Goal: Task Accomplishment & Management: Manage account settings

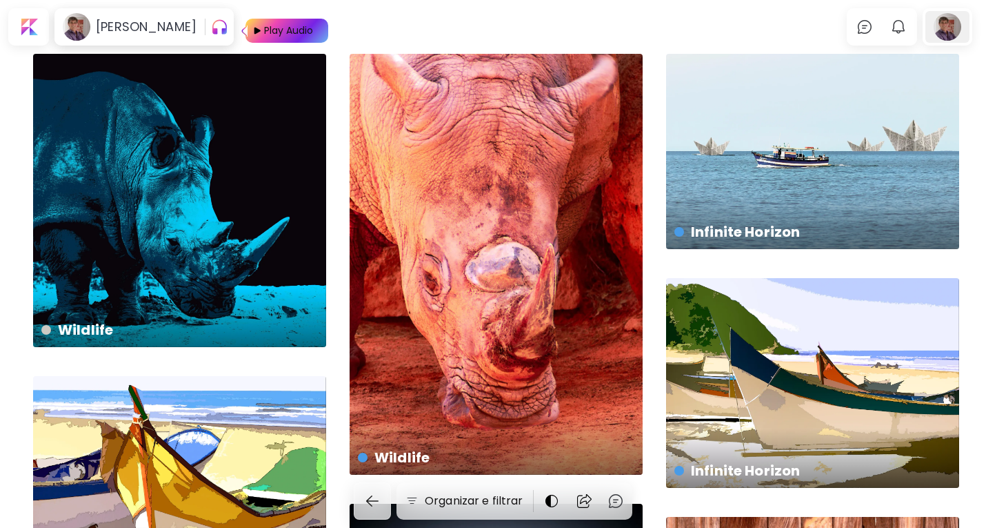
click at [955, 26] on div at bounding box center [948, 27] width 44 height 32
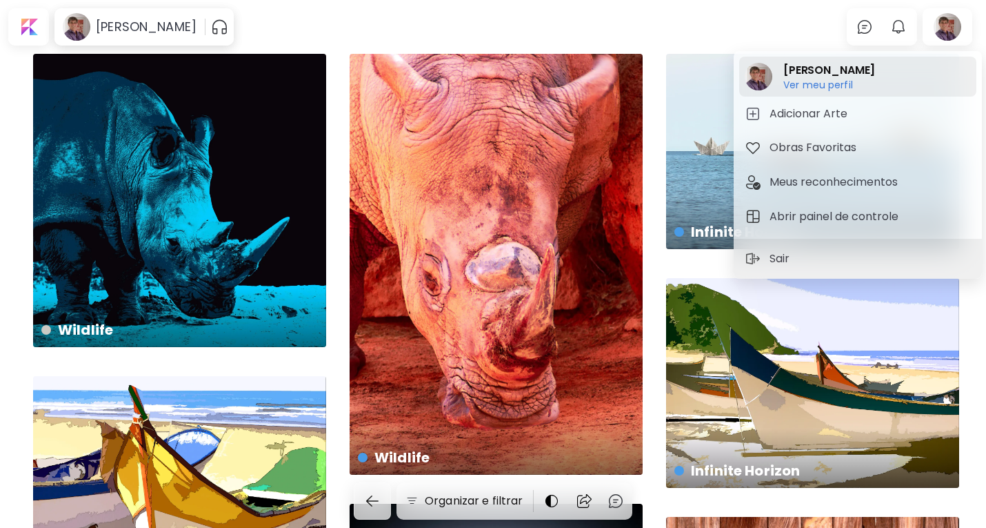
click at [819, 88] on h6 "Ver meu perfil" at bounding box center [829, 85] width 92 height 12
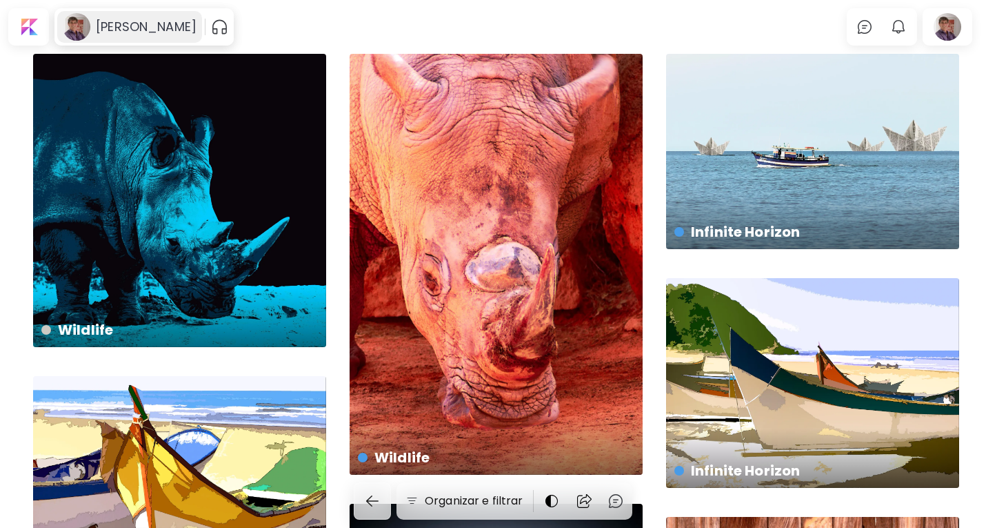
click at [145, 24] on h6 "[PERSON_NAME]" at bounding box center [146, 27] width 101 height 17
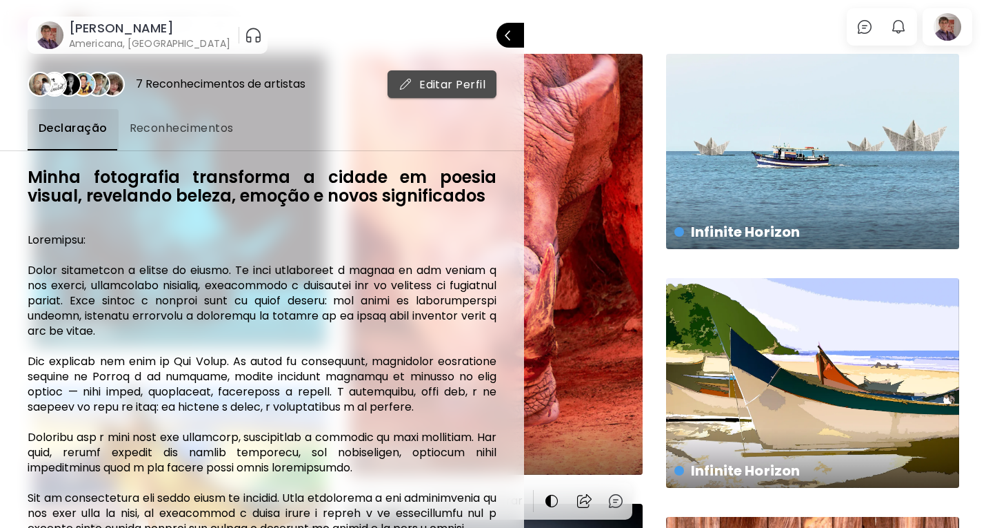
click at [477, 81] on span "Editar Perfil" at bounding box center [442, 84] width 87 height 14
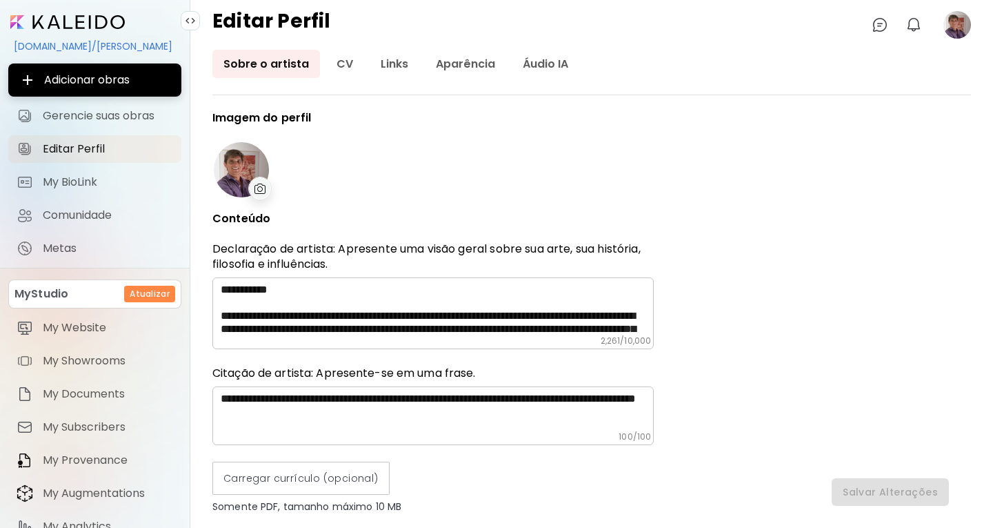
type input "******"
type input "*********"
click at [466, 63] on link "Aparência" at bounding box center [465, 64] width 81 height 28
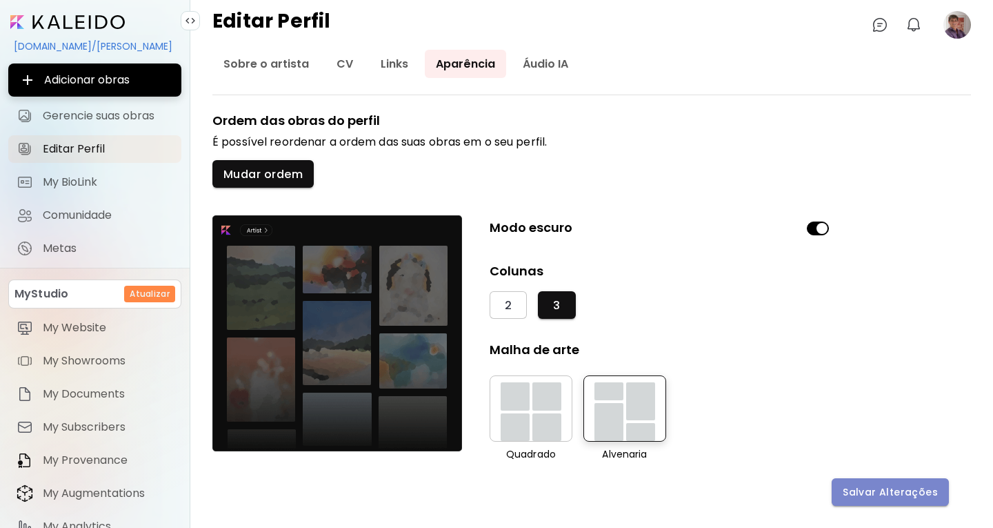
click at [900, 490] on span "Salvar Alterações" at bounding box center [890, 492] width 95 height 14
click at [90, 38] on div "kaleido.art/Sergio_Cerezer_Benetti" at bounding box center [94, 45] width 173 height 23
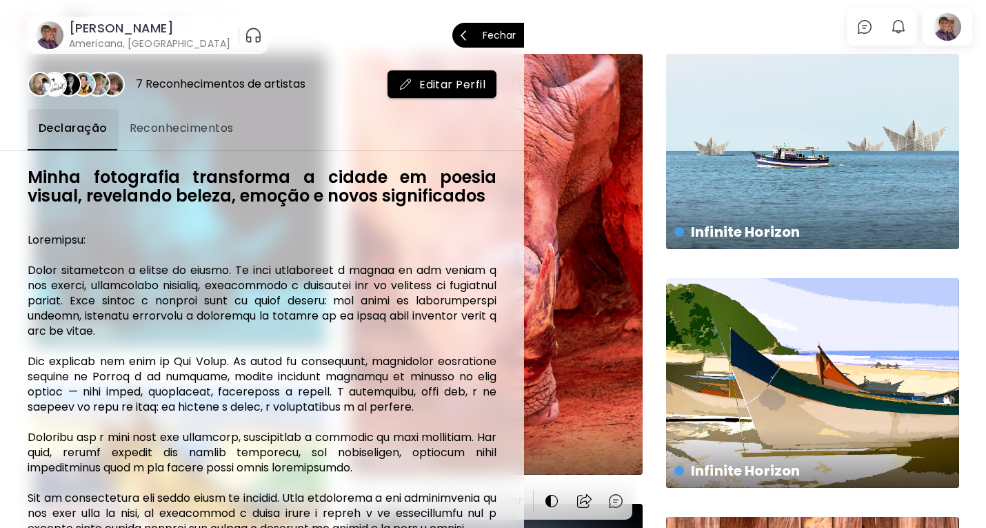
click at [486, 38] on p "Fechar" at bounding box center [499, 35] width 33 height 10
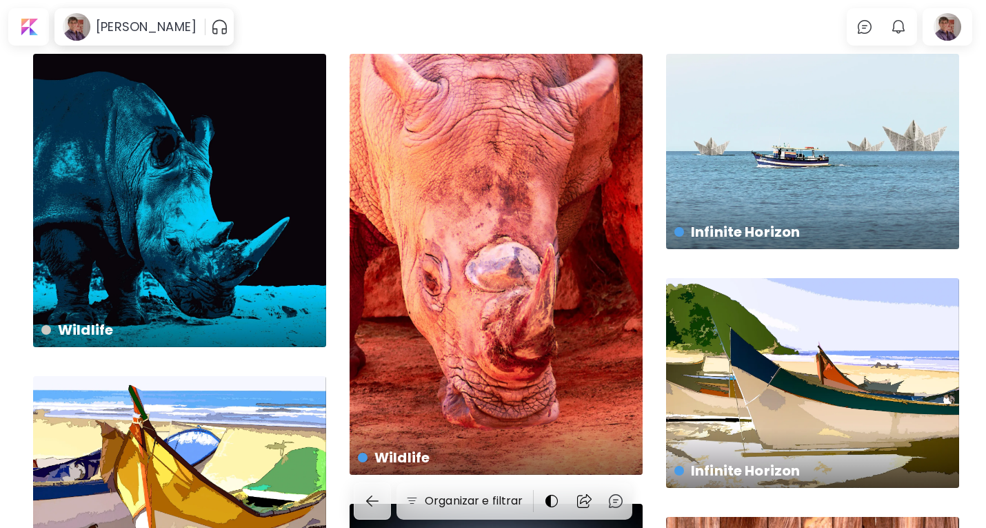
click at [486, 38] on body "Sergio Cerezer Benetti 0 0 Organizar e filtrar Keys from the Past US$ 850 | Não…" at bounding box center [493, 264] width 986 height 528
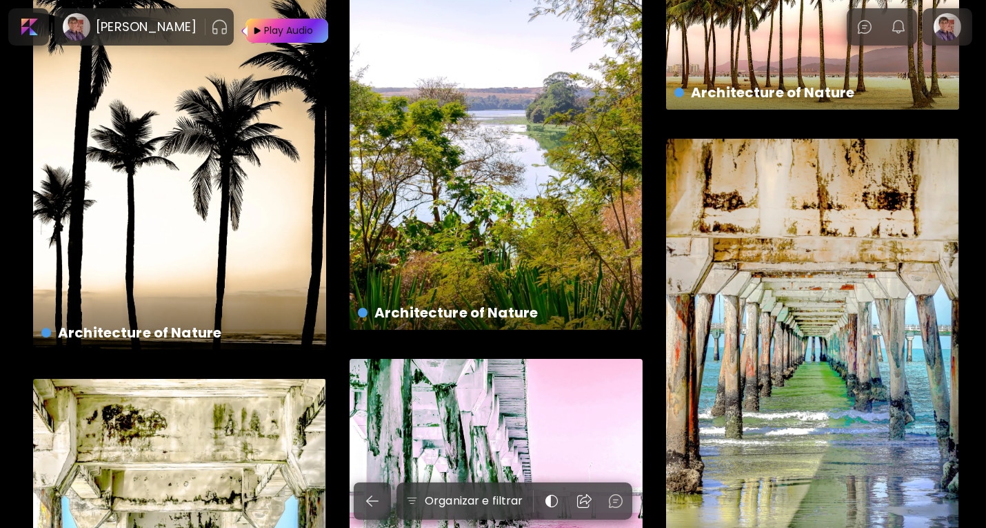
scroll to position [1657, 0]
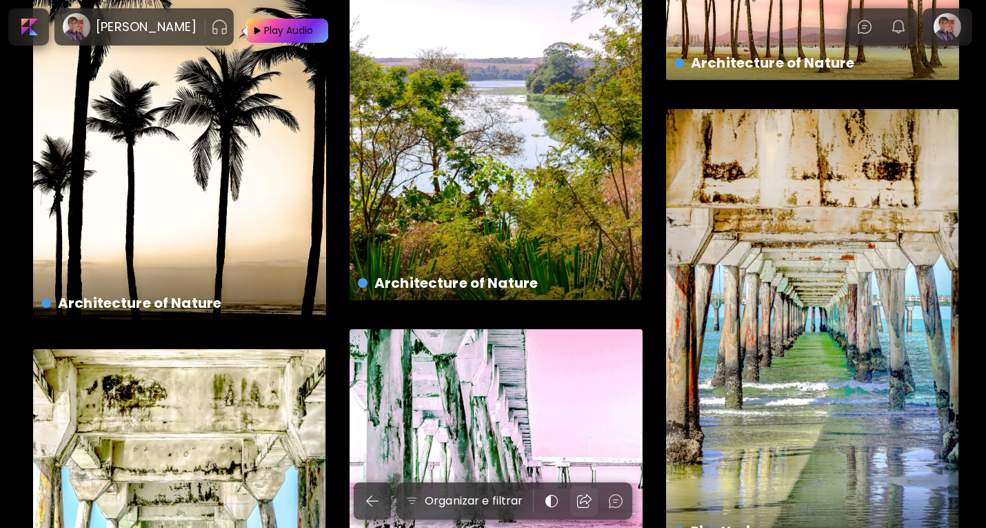
click at [588, 502] on img at bounding box center [584, 500] width 17 height 17
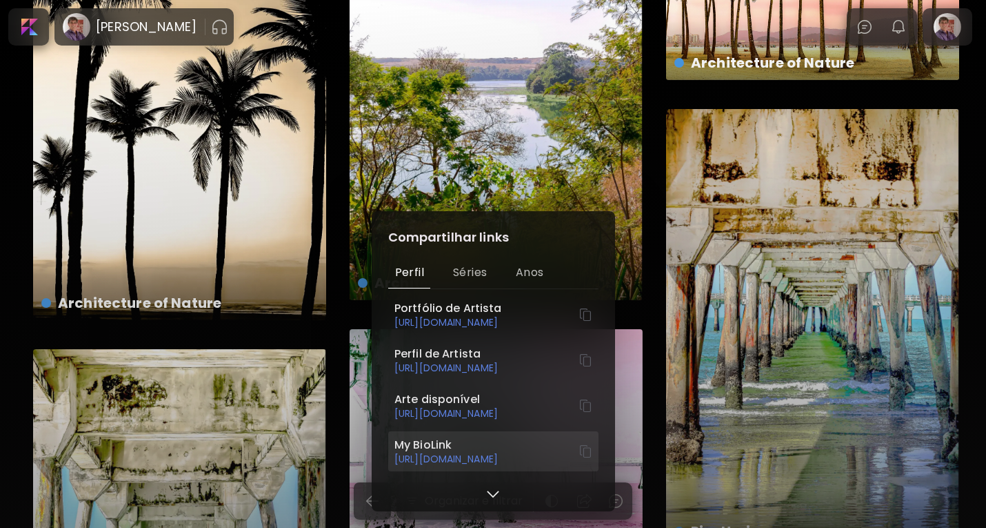
click at [479, 460] on h6 "[URL][DOMAIN_NAME]" at bounding box center [487, 458] width 184 height 12
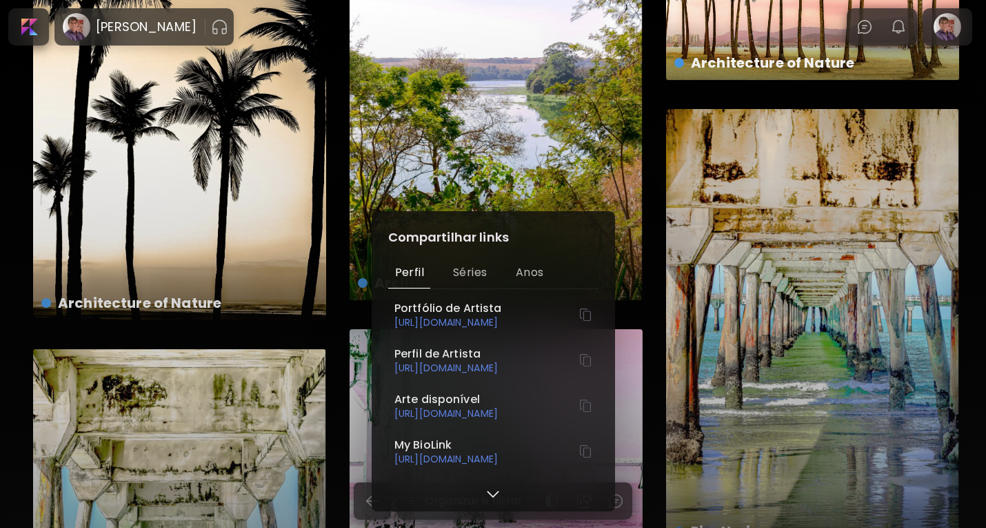
click at [487, 494] on img at bounding box center [493, 494] width 12 height 12
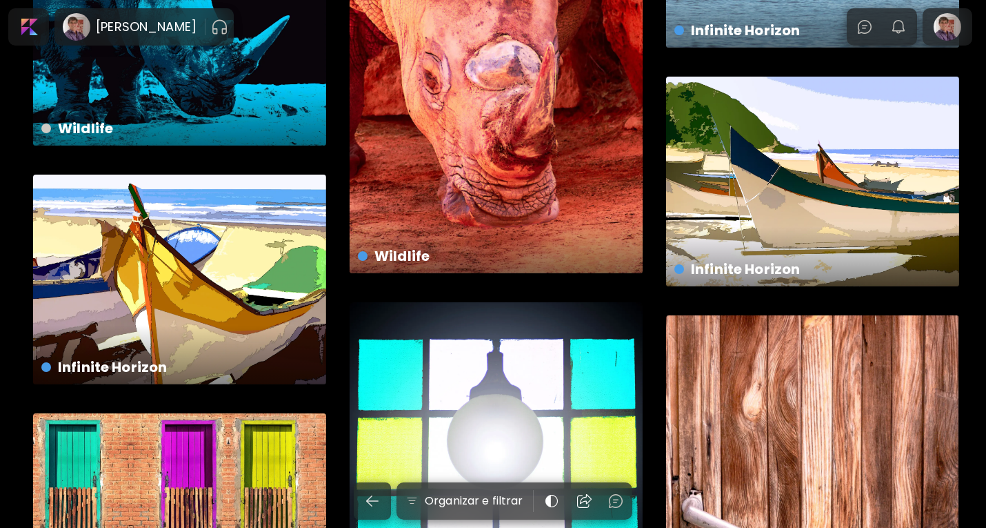
scroll to position [0, 0]
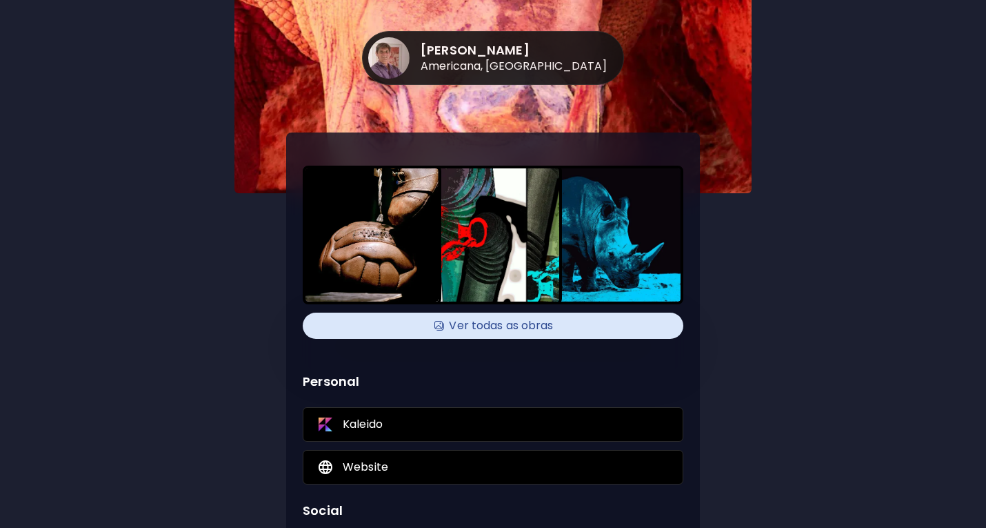
drag, startPoint x: 986, startPoint y: 215, endPoint x: 992, endPoint y: 243, distance: 29.0
click at [986, 243] on html "[PERSON_NAME] Benetti Americana, [GEOGRAPHIC_DATA] Ver todas as obras Personal …" at bounding box center [493, 264] width 986 height 528
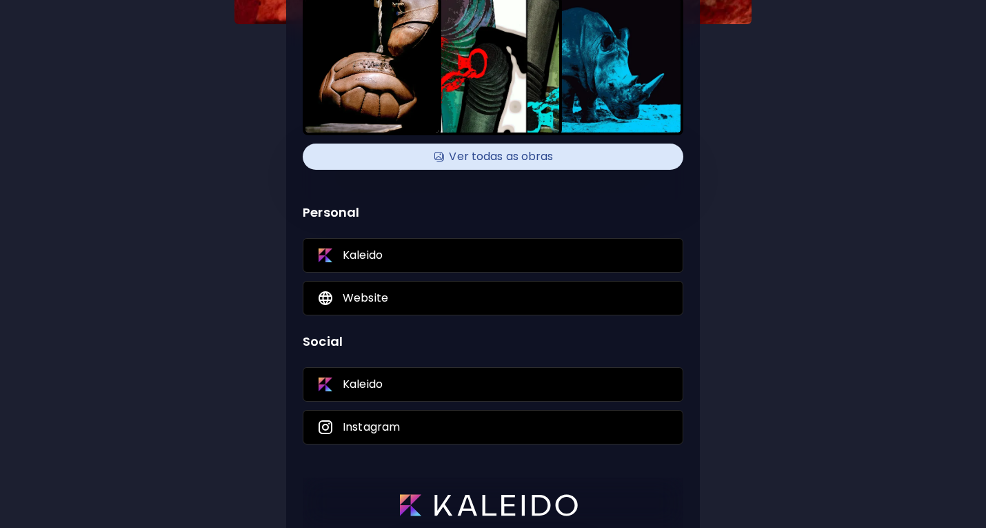
scroll to position [199, 0]
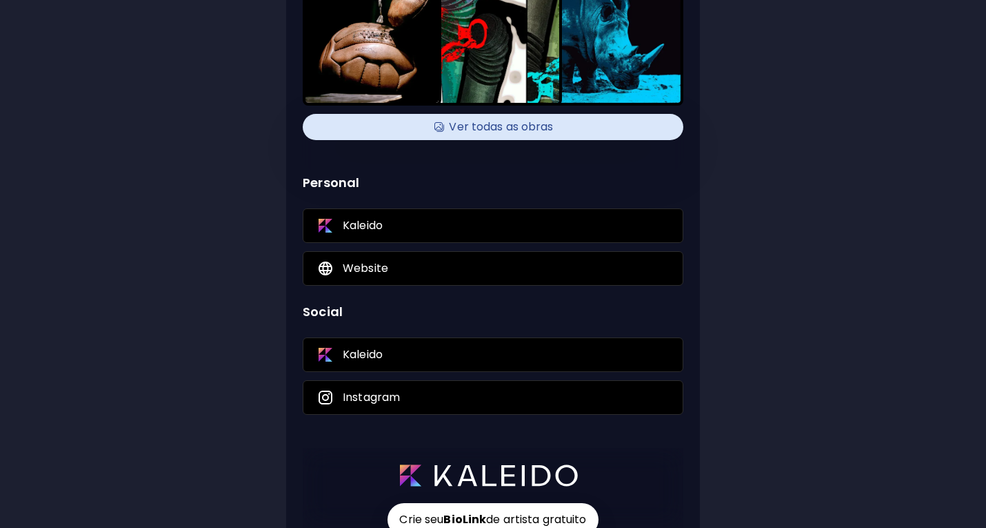
drag, startPoint x: 986, startPoint y: 374, endPoint x: 990, endPoint y: 450, distance: 76.7
click at [986, 329] on html "[PERSON_NAME] Benetti Americana, [GEOGRAPHIC_DATA] Ver todas as obras Personal …" at bounding box center [493, 65] width 986 height 528
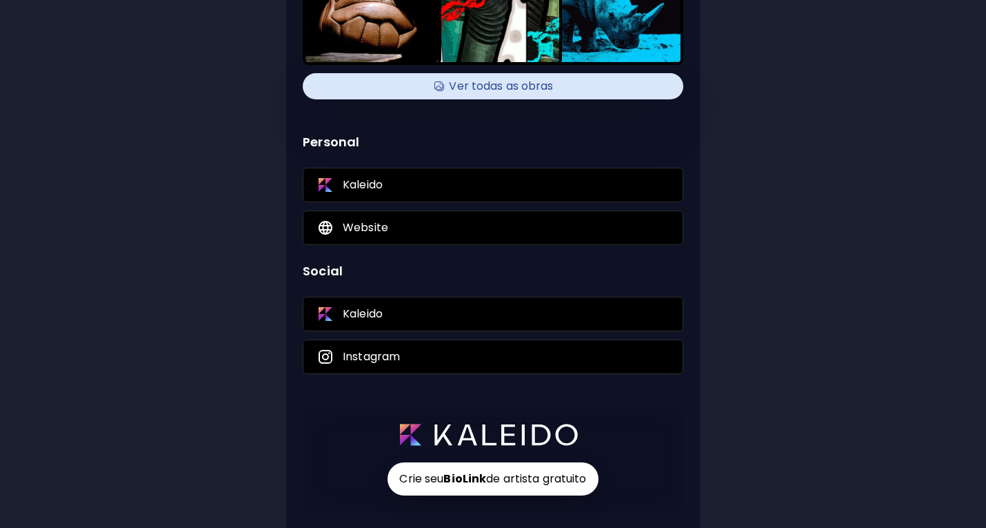
click at [617, 464] on div "Crie seu BioLink de artista gratuito" at bounding box center [493, 459] width 381 height 105
click at [478, 486] on h6 "Crie seu BioLink de artista gratuito" at bounding box center [493, 478] width 210 height 33
click at [486, 490] on h6 "Crie seu BioLink de artista gratuito" at bounding box center [493, 478] width 210 height 33
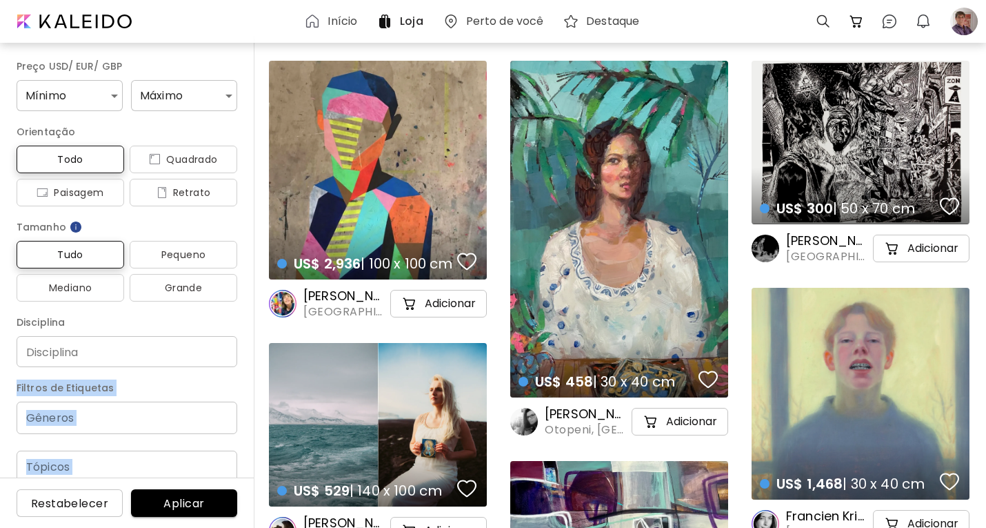
drag, startPoint x: 254, startPoint y: 363, endPoint x: 268, endPoint y: 446, distance: 84.7
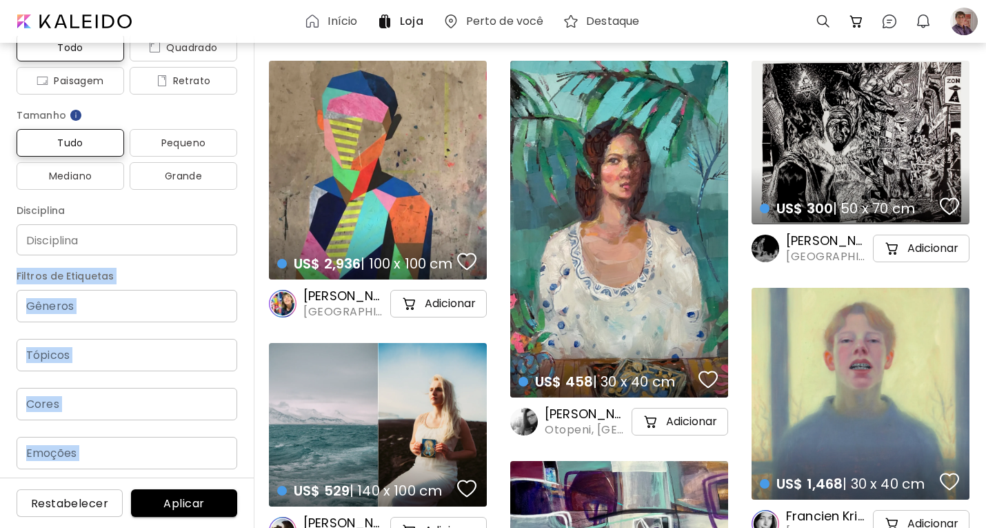
scroll to position [185, 0]
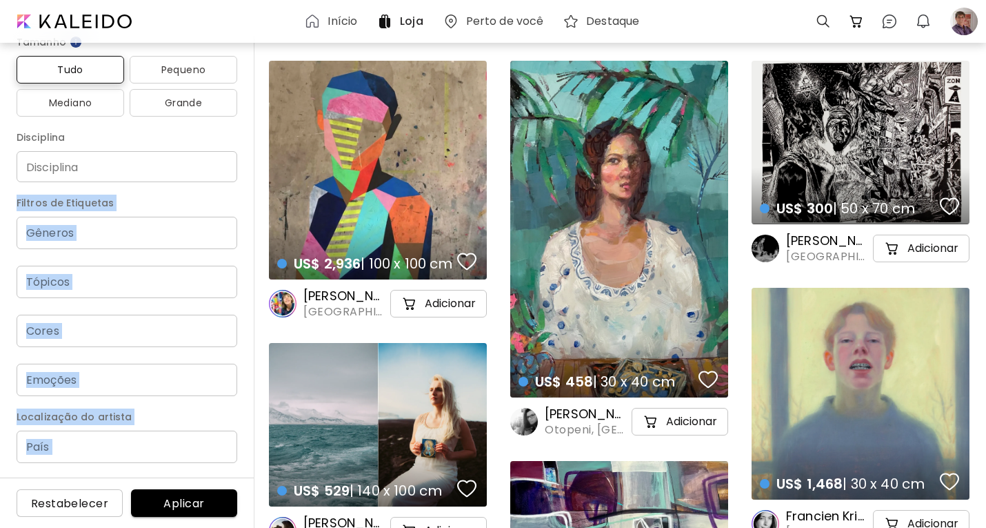
click at [203, 428] on div "Localização do artista" at bounding box center [127, 419] width 221 height 22
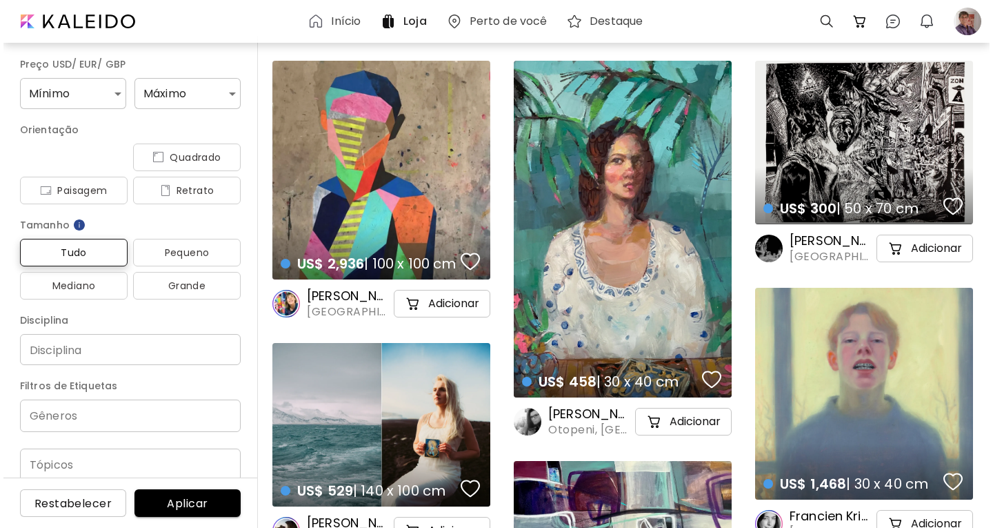
scroll to position [0, 0]
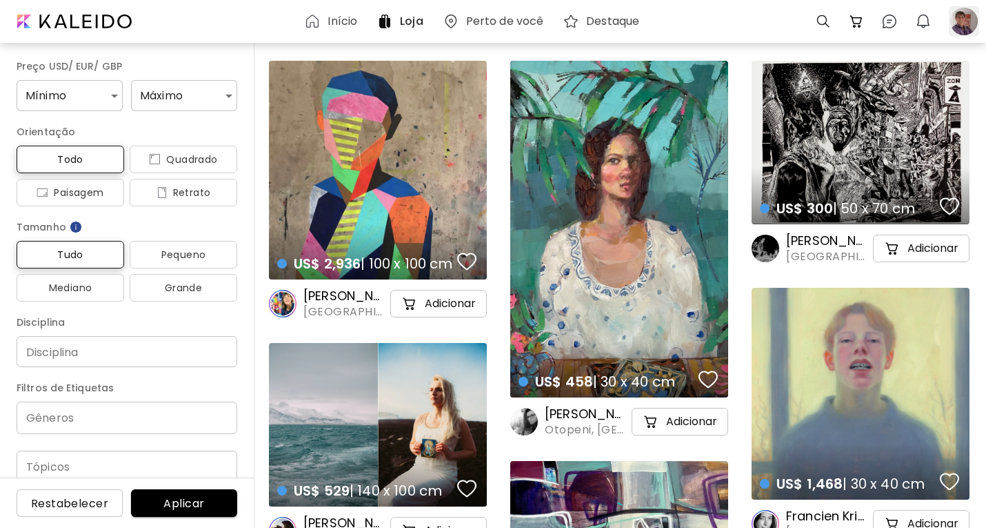
click at [966, 17] on div at bounding box center [964, 21] width 30 height 30
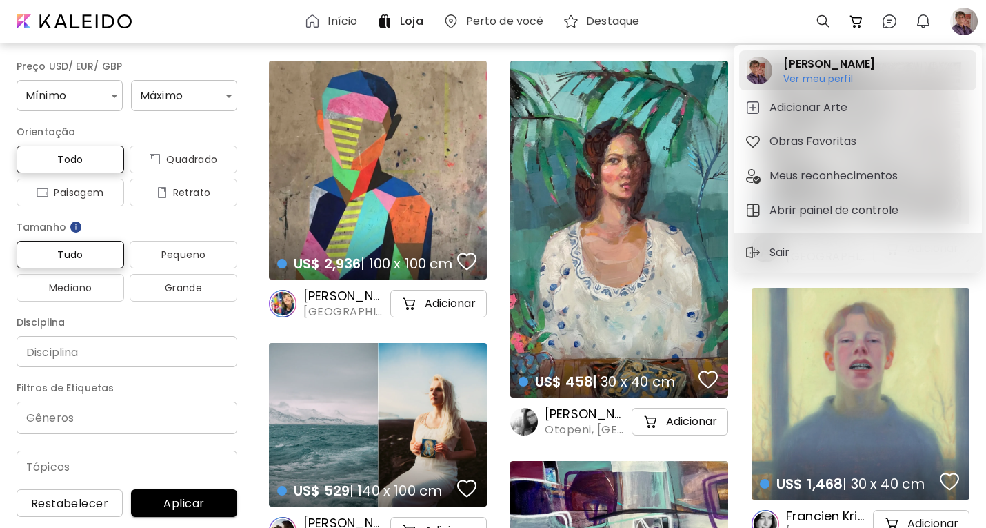
click at [834, 76] on h6 "Ver meu perfil" at bounding box center [829, 78] width 92 height 12
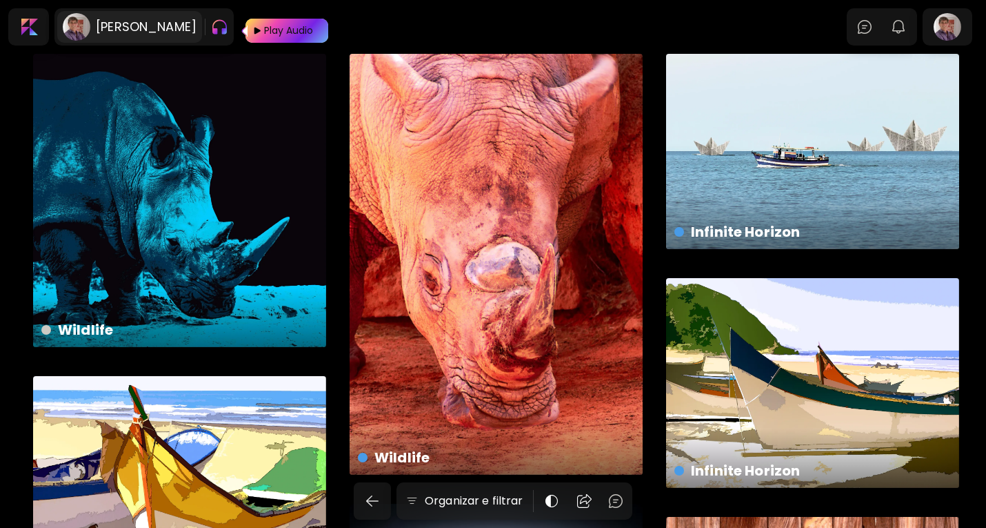
click at [161, 20] on h6 "[PERSON_NAME]" at bounding box center [146, 27] width 101 height 17
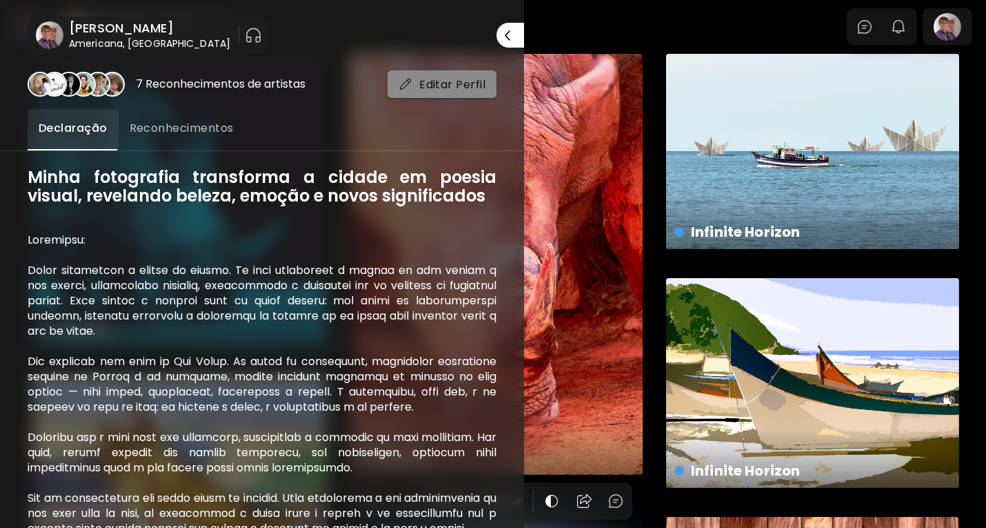
click at [443, 86] on span "Editar Perfil" at bounding box center [442, 84] width 87 height 14
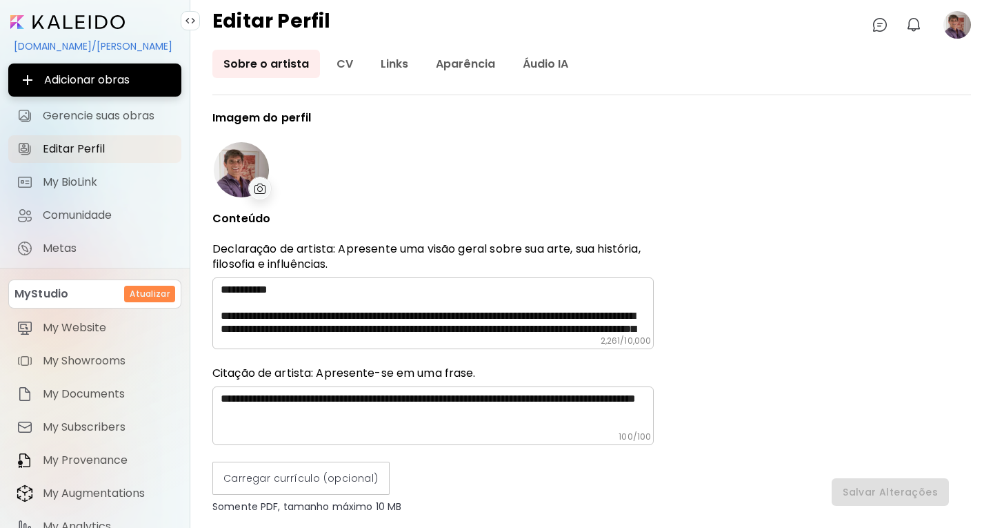
type input "******"
click at [407, 70] on link "Links" at bounding box center [395, 64] width 50 height 28
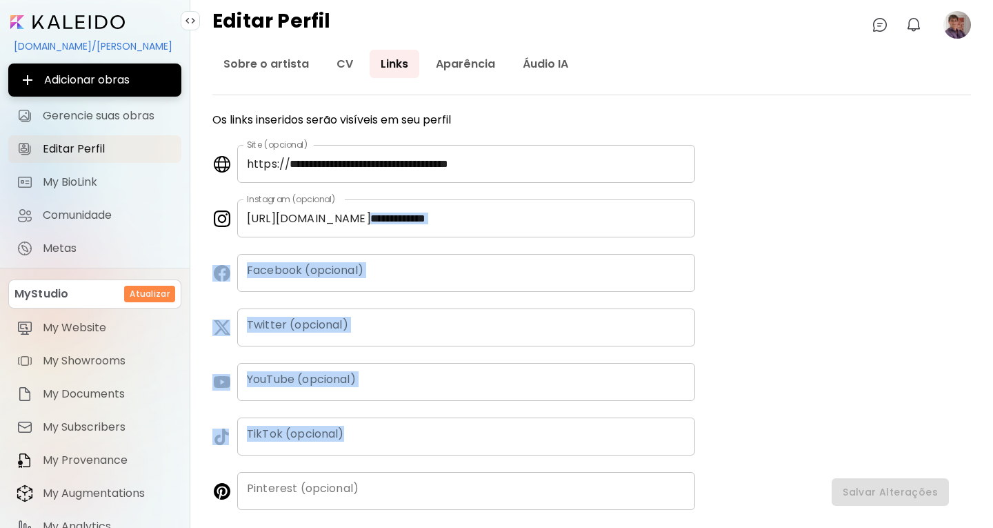
drag, startPoint x: 992, startPoint y: 192, endPoint x: 968, endPoint y: 409, distance: 218.7
click at [968, 409] on div "**********" at bounding box center [591, 289] width 803 height 478
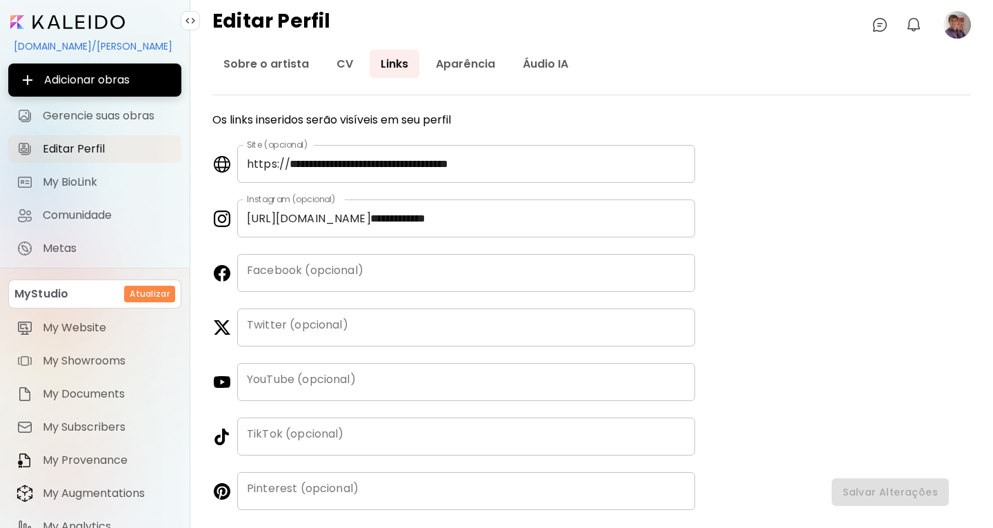
click at [42, 297] on p "MyStudio" at bounding box center [41, 294] width 54 height 17
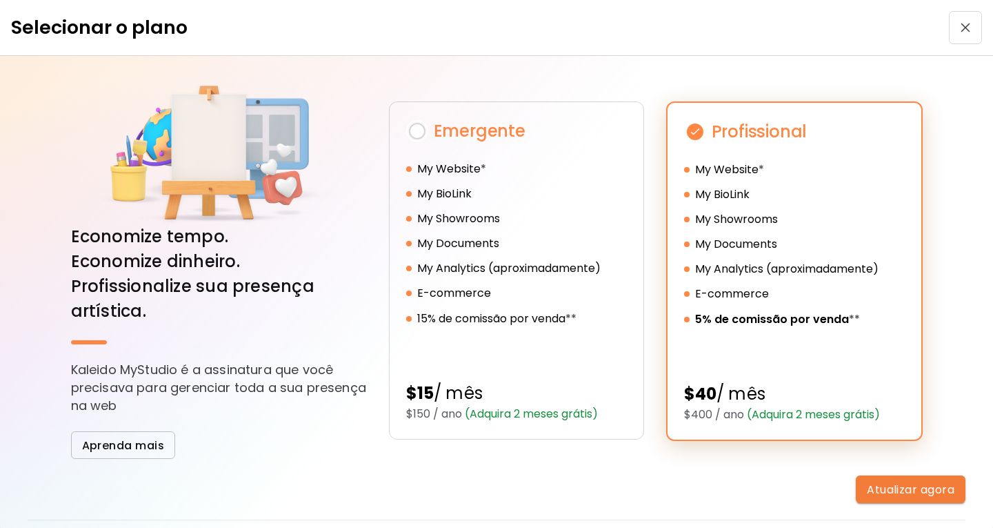
click at [950, 33] on button "button" at bounding box center [965, 27] width 33 height 33
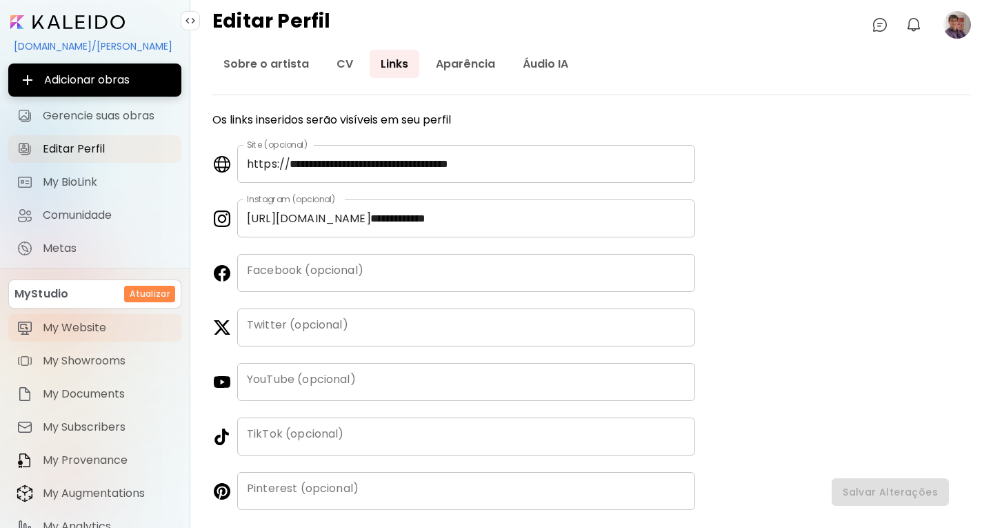
click at [82, 326] on span "My Website" at bounding box center [108, 328] width 130 height 14
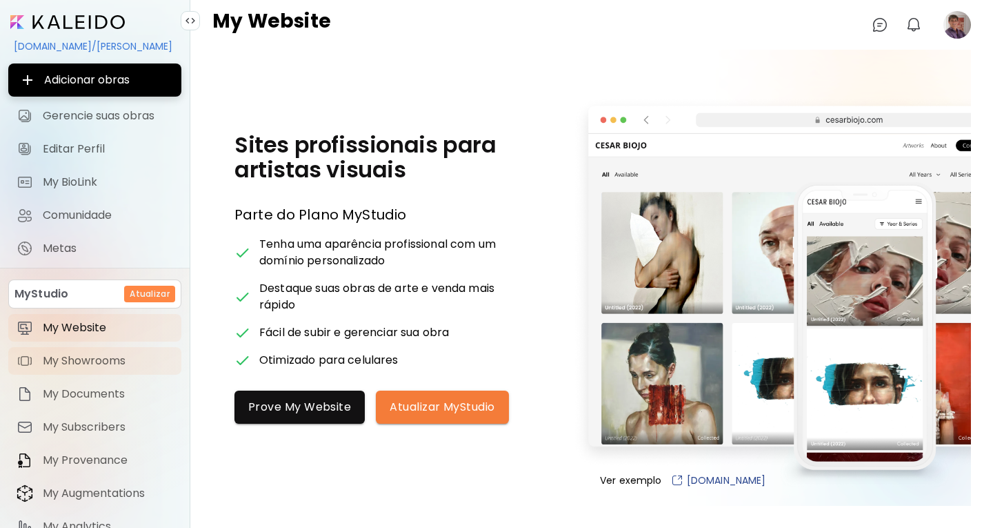
click at [83, 359] on span "My Showrooms" at bounding box center [108, 361] width 130 height 14
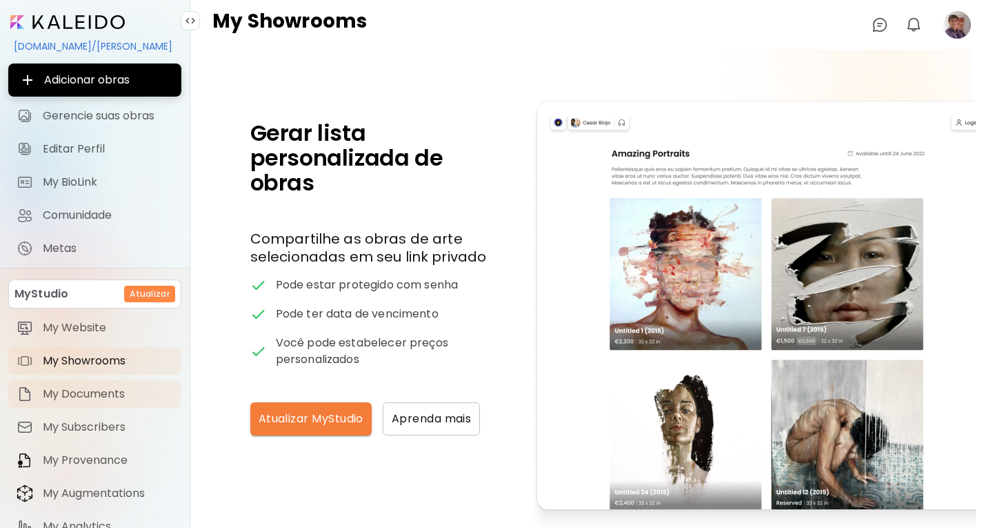
click at [83, 397] on span "My Documents" at bounding box center [108, 394] width 130 height 14
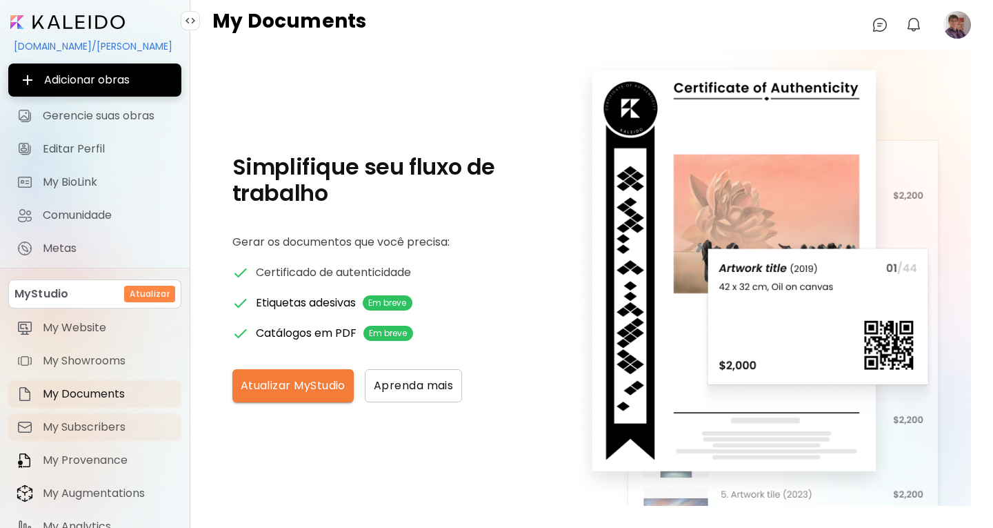
click at [86, 423] on span "My Subscribers" at bounding box center [108, 427] width 130 height 14
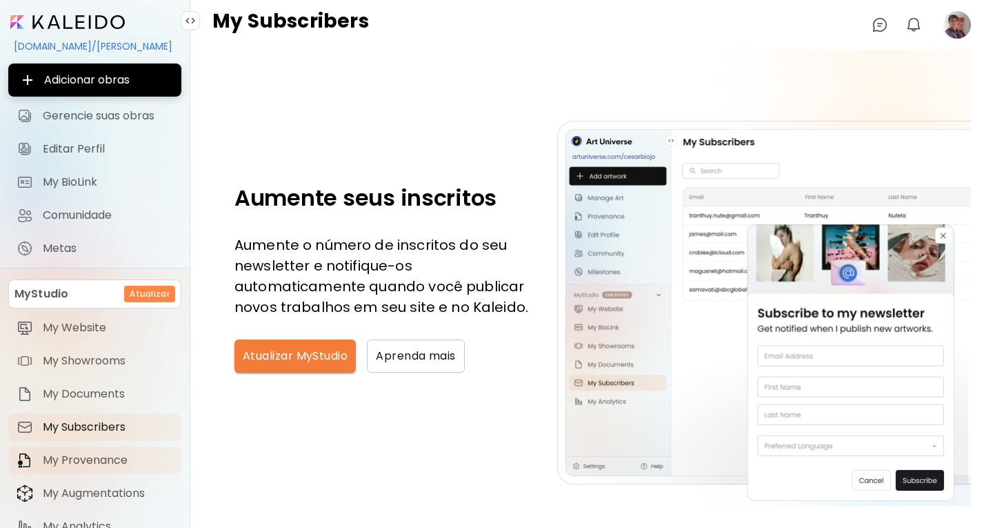
click at [89, 457] on span "My Provenance" at bounding box center [108, 460] width 130 height 14
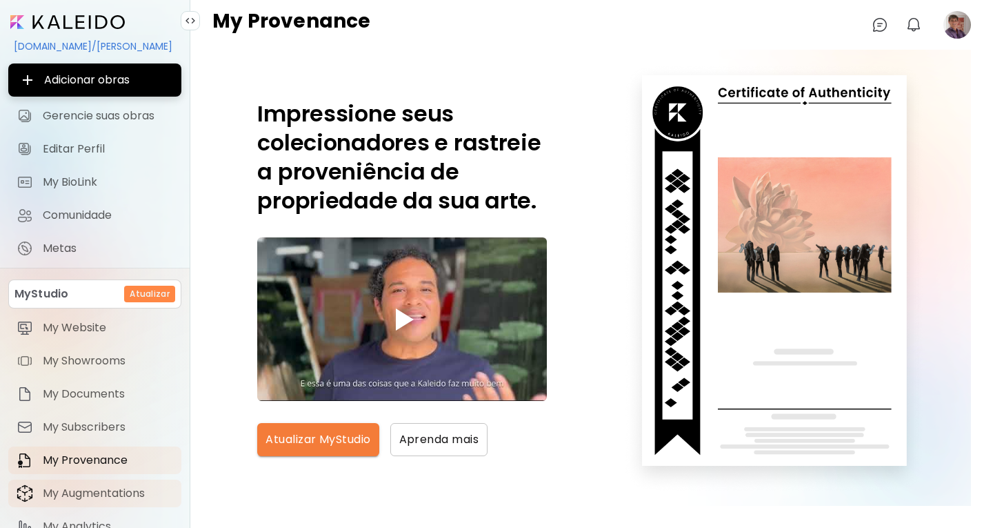
click at [91, 495] on span "My Augmentations" at bounding box center [108, 493] width 130 height 14
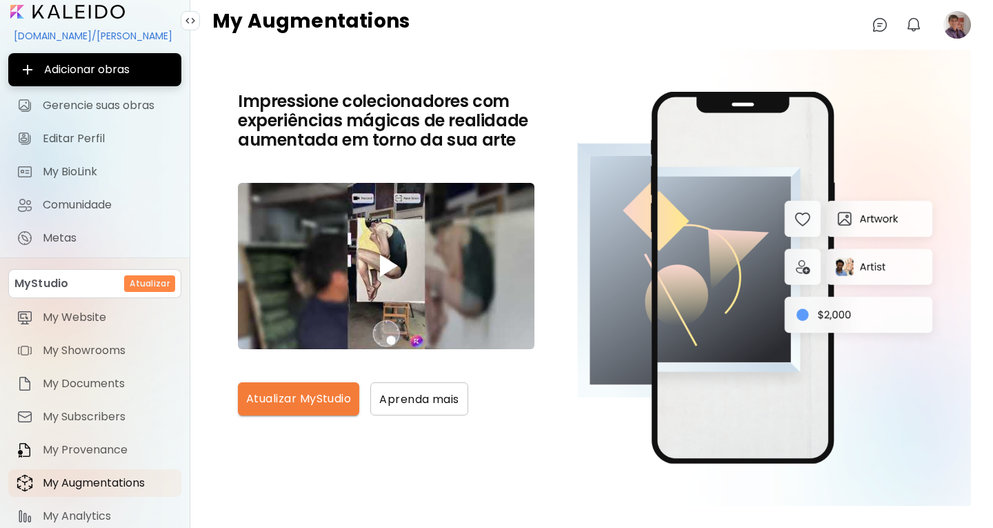
scroll to position [57, 0]
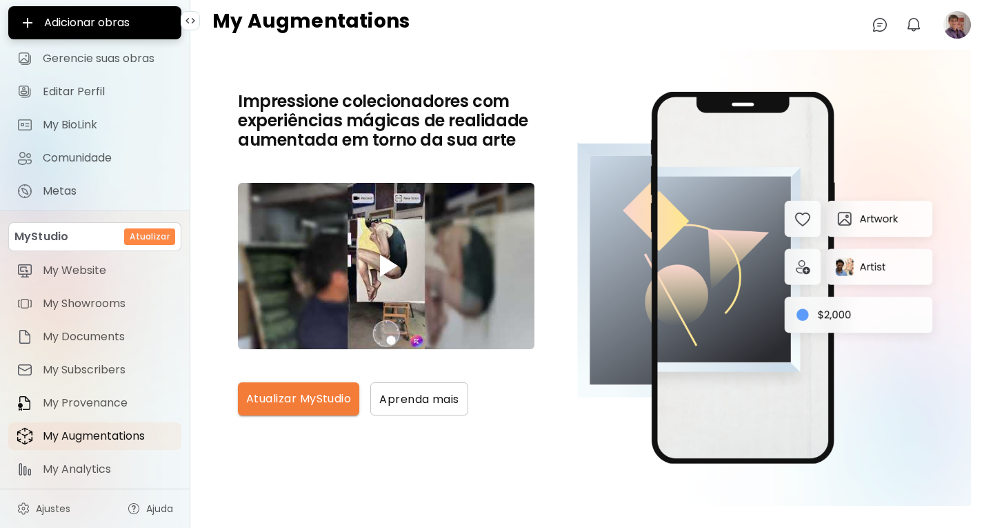
click at [39, 523] on div "Ajustes Ajuda" at bounding box center [95, 507] width 190 height 39
click at [47, 511] on span "Ajustes" at bounding box center [53, 508] width 34 height 14
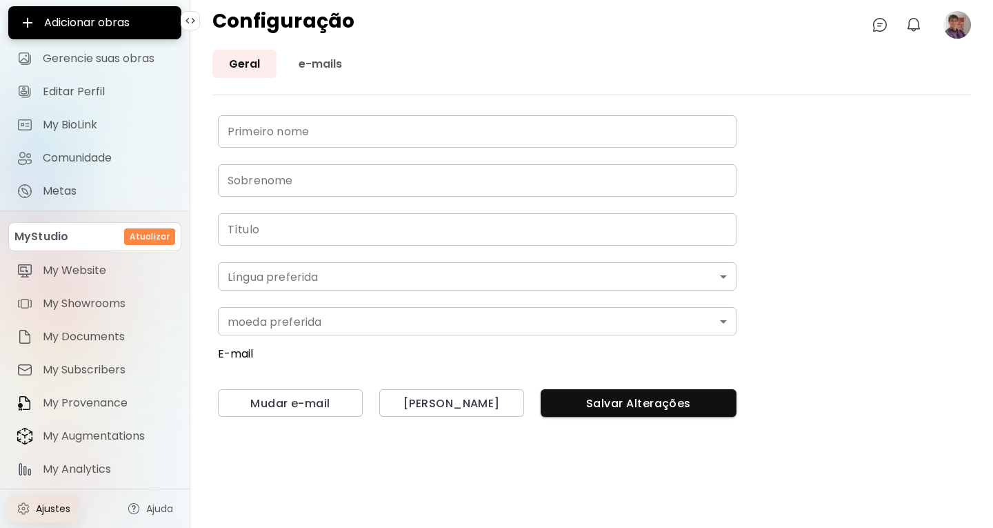
type input "******"
type input "**********"
type input "*"
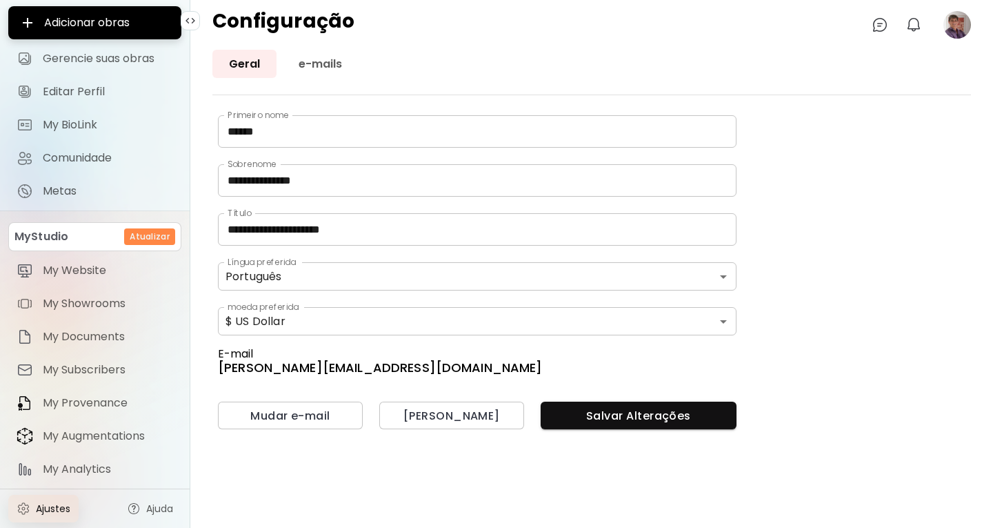
click at [47, 511] on span "Ajustes" at bounding box center [53, 508] width 34 height 14
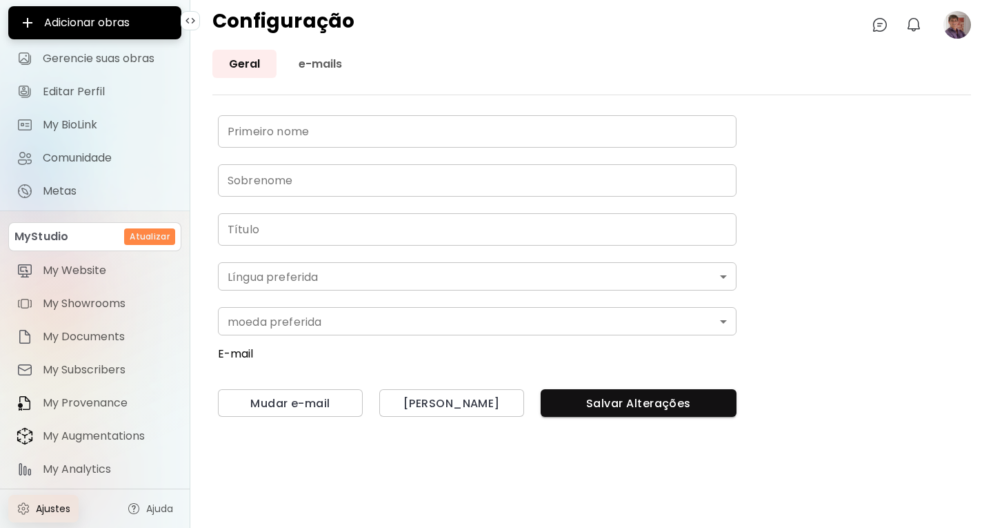
type input "******"
type input "**********"
type input "*"
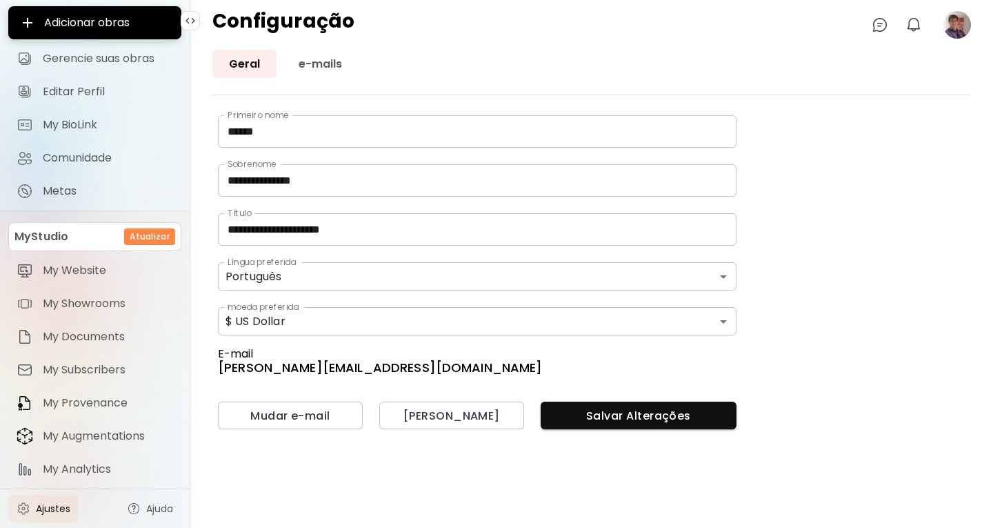
click at [266, 515] on div "**********" at bounding box center [591, 319] width 759 height 415
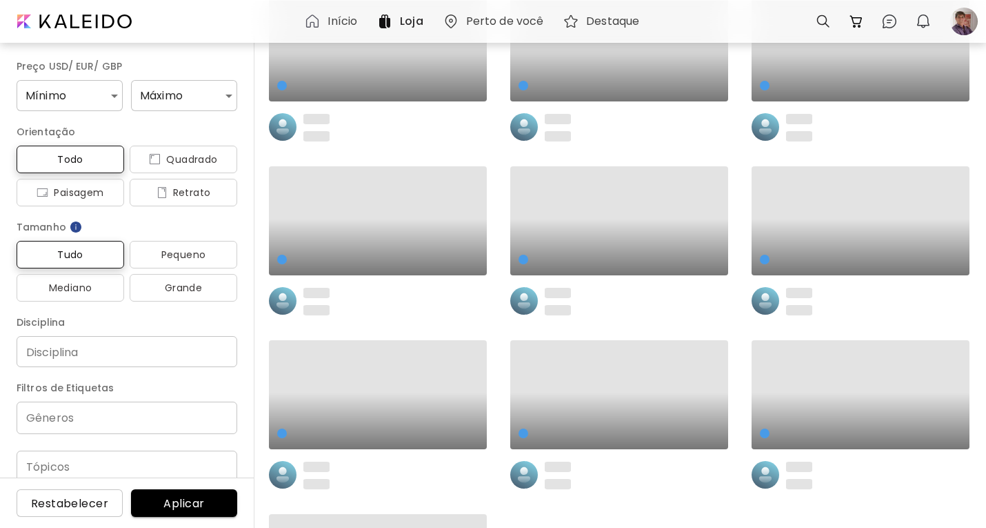
scroll to position [98, 0]
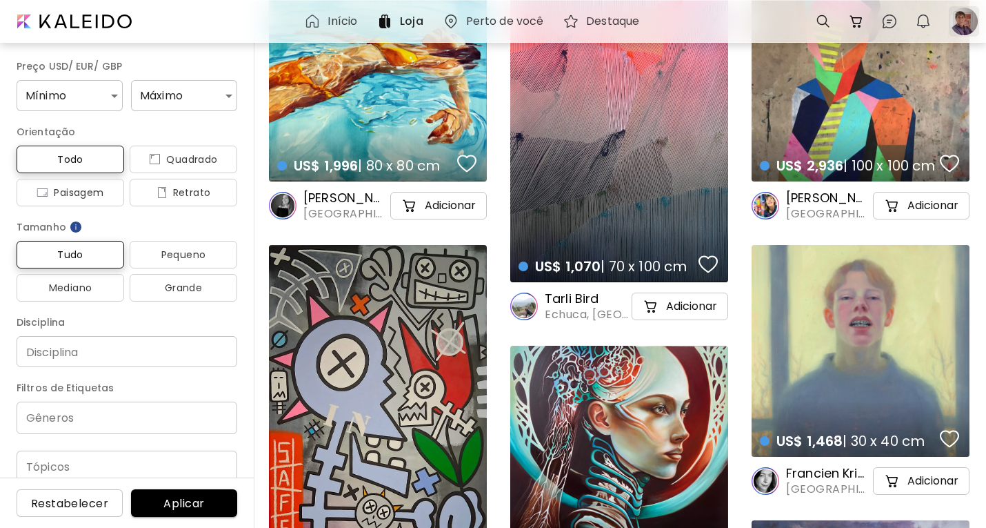
click at [968, 26] on div at bounding box center [964, 21] width 30 height 30
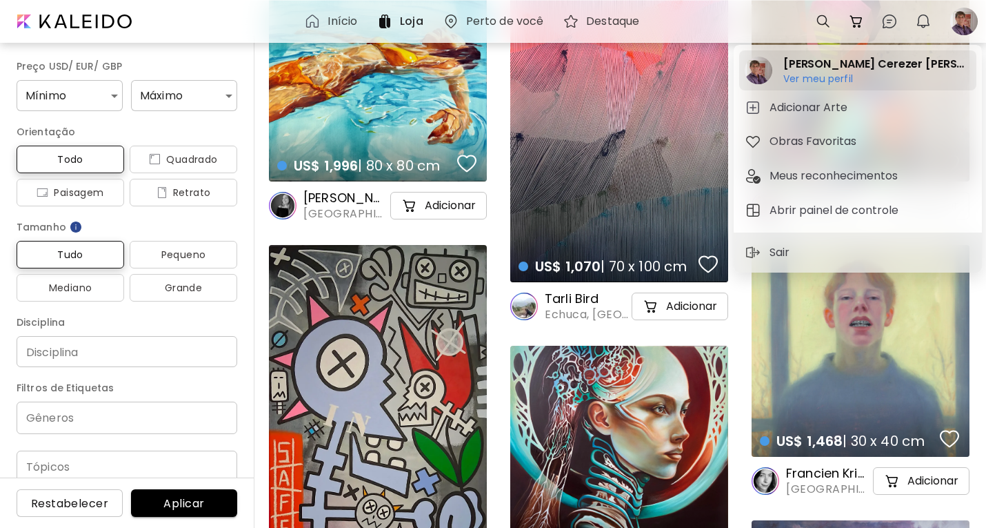
click at [817, 77] on h6 "Ver meu perfil" at bounding box center [877, 78] width 188 height 12
